Goal: Task Accomplishment & Management: Manage account settings

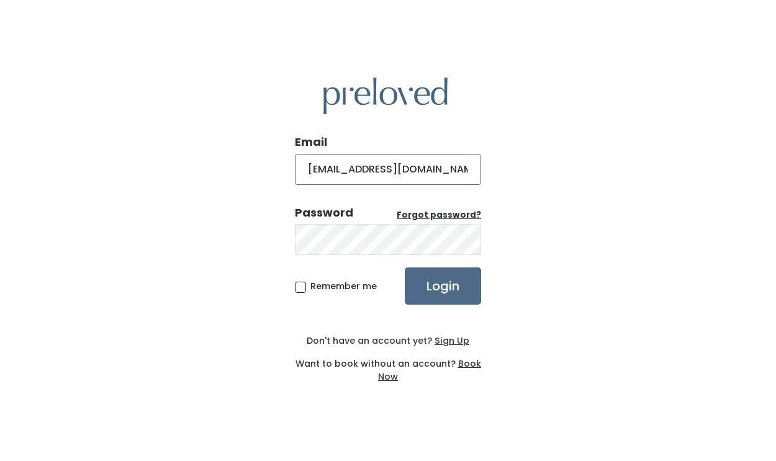
type input "hcbussey@gmail.com"
click at [405, 268] on input "Login" at bounding box center [443, 286] width 76 height 37
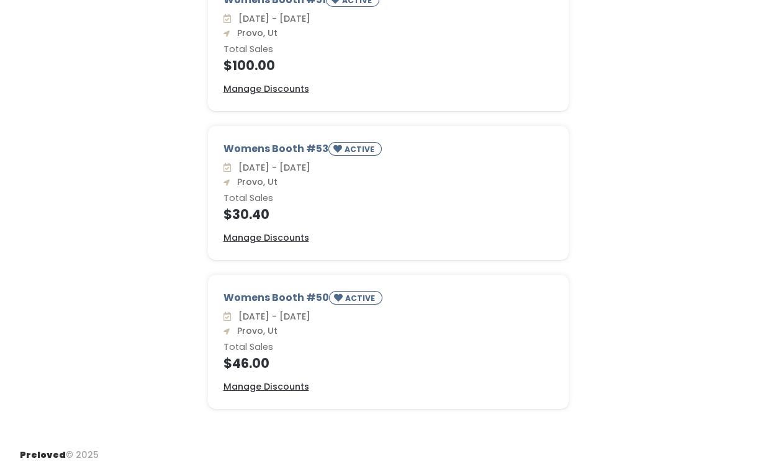
scroll to position [312, 0]
